Goal: Task Accomplishment & Management: Complete application form

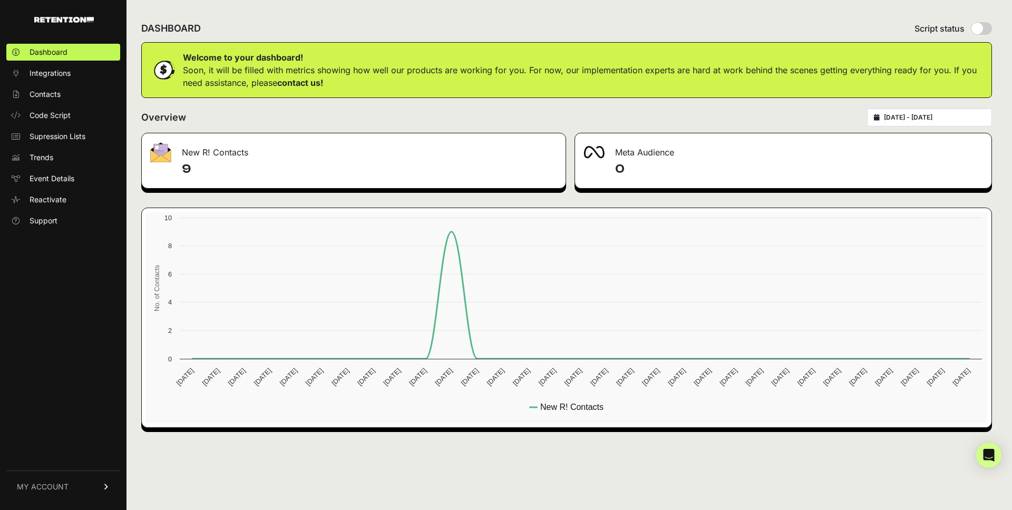
click at [99, 484] on link "MY ACCOUNT" at bounding box center [63, 487] width 114 height 32
click at [73, 385] on span "Account Details" at bounding box center [57, 389] width 54 height 11
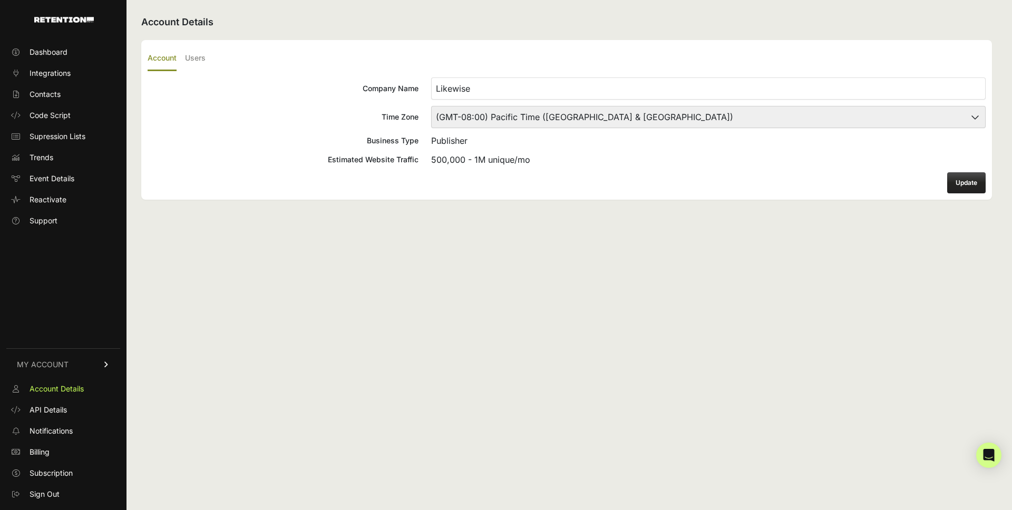
click at [207, 62] on ul "Account Users" at bounding box center [567, 58] width 838 height 25
click at [200, 60] on label "Users" at bounding box center [195, 58] width 21 height 25
click at [0, 0] on input "Users" at bounding box center [0, 0] width 0 height 0
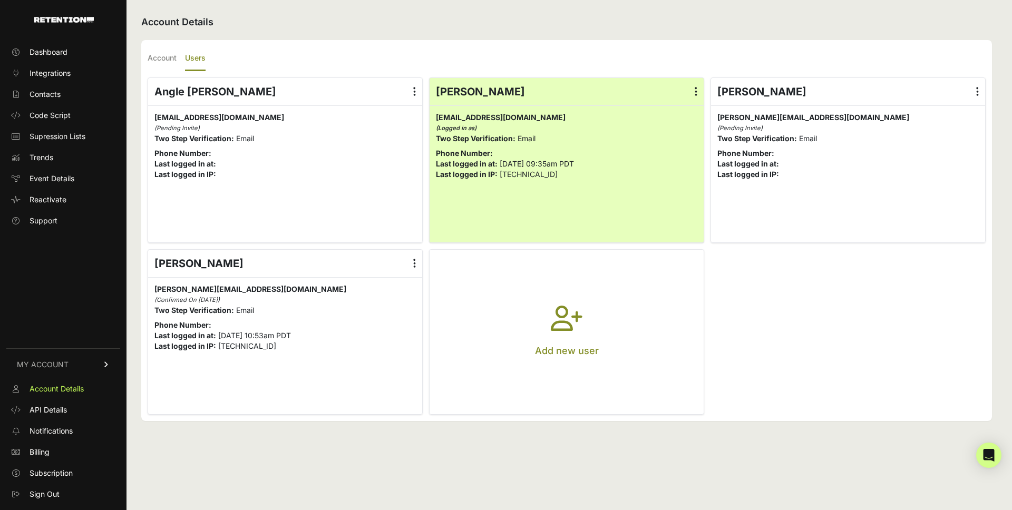
click at [549, 349] on p "Add new user" at bounding box center [567, 351] width 64 height 15
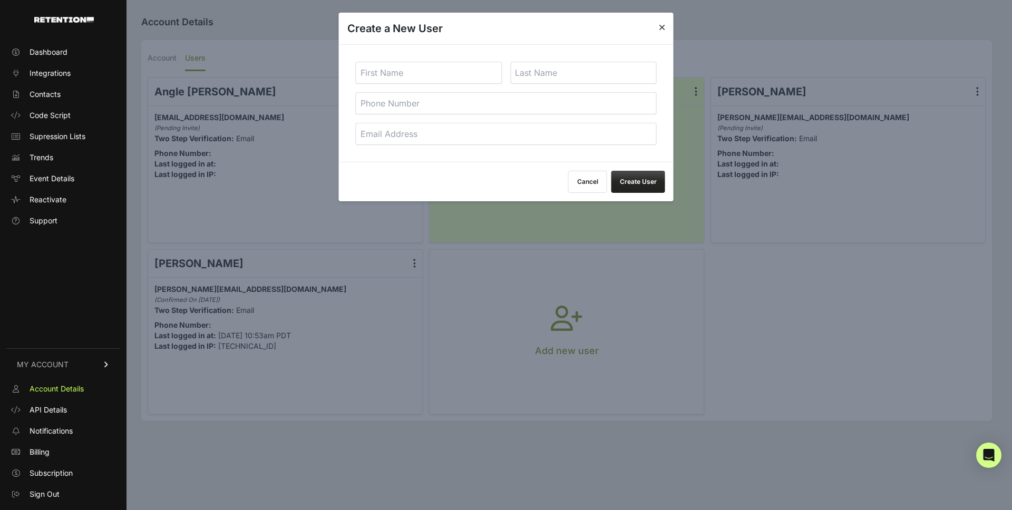
click at [388, 78] on input "text" at bounding box center [429, 73] width 146 height 22
click at [384, 72] on input "text" at bounding box center [429, 73] width 146 height 22
type input "[PERSON_NAME]"
click at [581, 75] on input "text" at bounding box center [583, 73] width 146 height 22
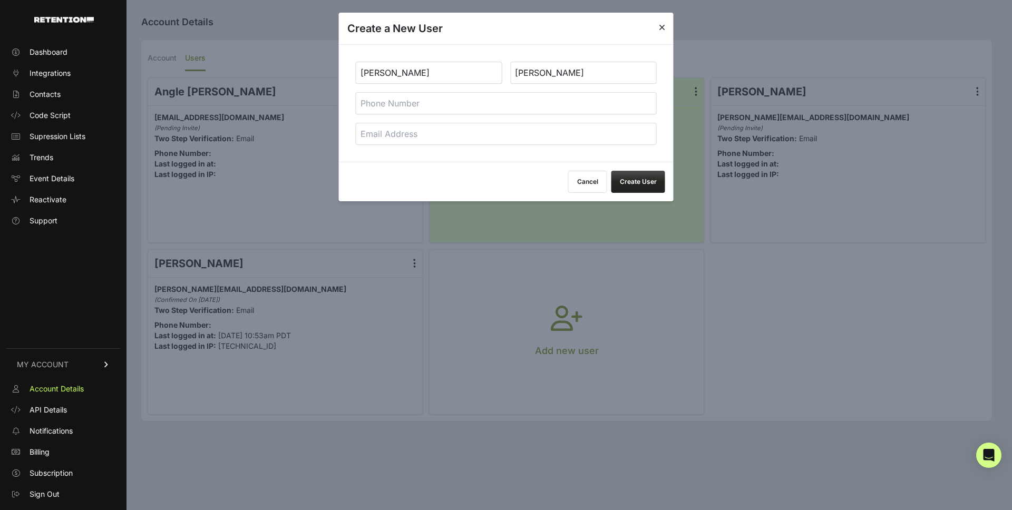
type input "[PERSON_NAME]"
click at [605, 129] on input "email" at bounding box center [506, 134] width 301 height 22
type input "[PERSON_NAME][EMAIL_ADDRESS][DOMAIN_NAME]"
click at [647, 180] on button "Create User" at bounding box center [638, 182] width 54 height 22
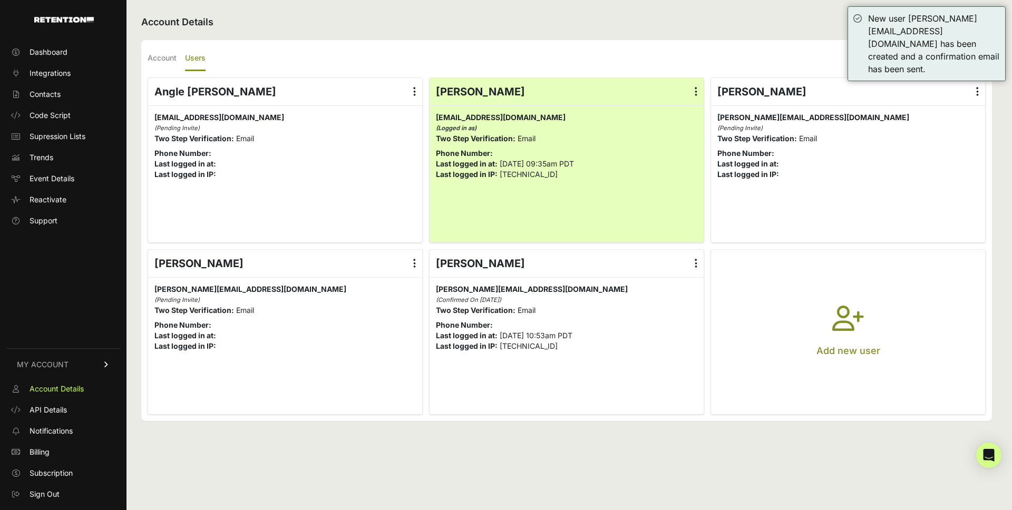
click at [858, 328] on icon "button" at bounding box center [848, 325] width 32 height 38
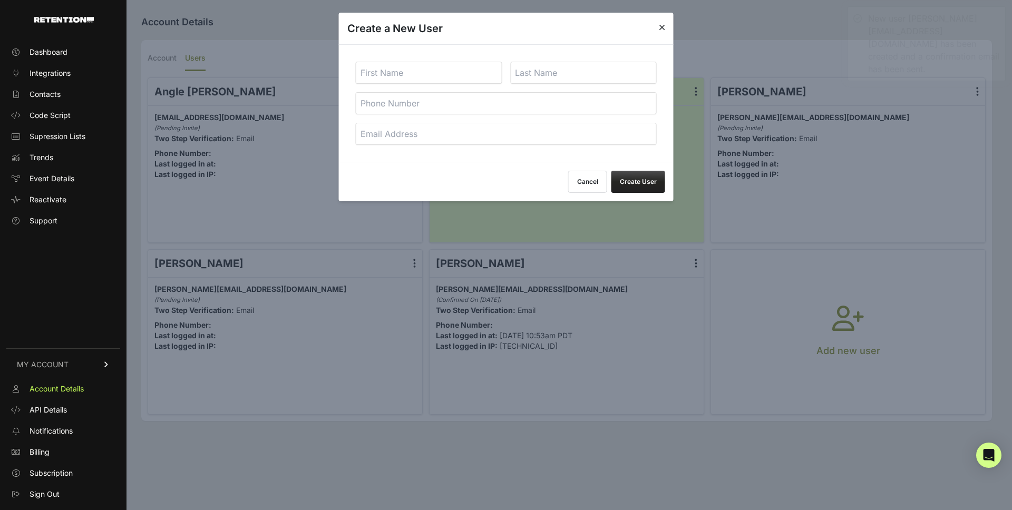
click at [464, 70] on input "text" at bounding box center [429, 73] width 146 height 22
type input "Rashid"
type input "Appadolo"
type input "rashid@likewise.com"
click at [627, 180] on button "Create User" at bounding box center [638, 182] width 54 height 22
